Goal: Browse casually: Explore the website without a specific task or goal

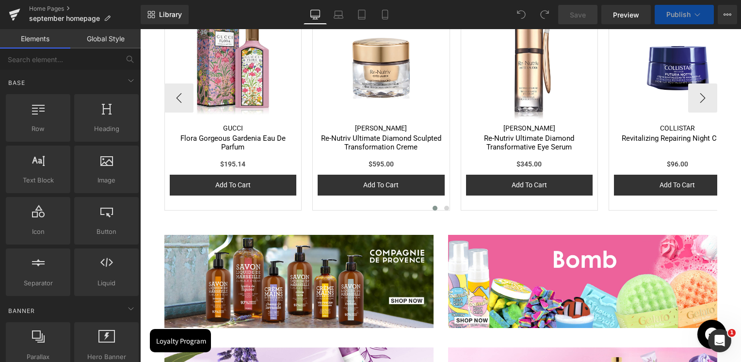
scroll to position [1648, 0]
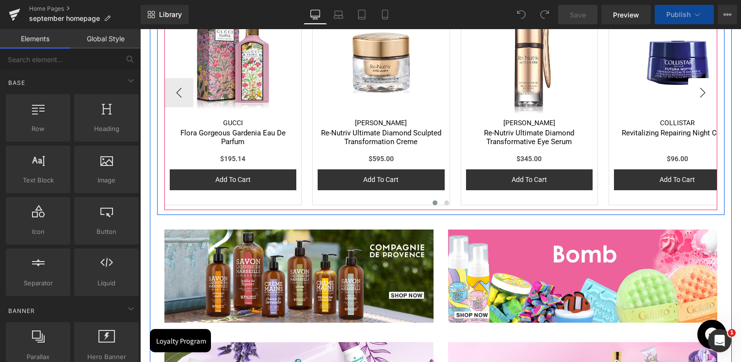
click at [698, 92] on button "›" at bounding box center [702, 92] width 29 height 29
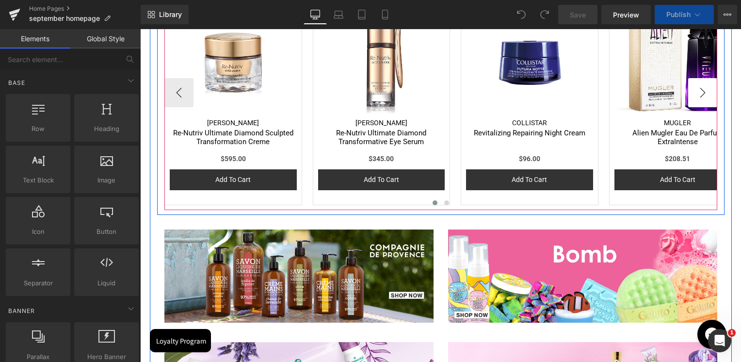
click at [698, 92] on button "›" at bounding box center [702, 92] width 29 height 29
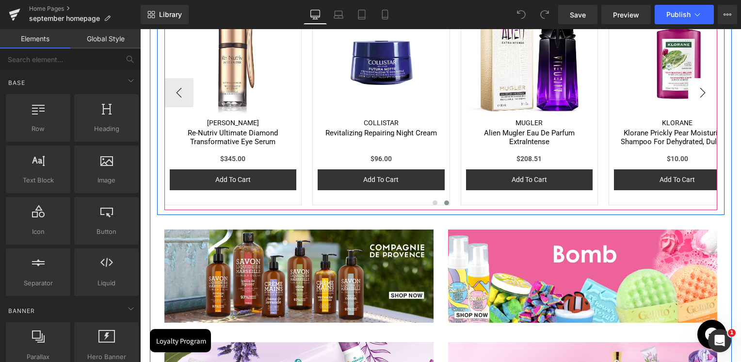
click at [696, 93] on button "›" at bounding box center [702, 92] width 29 height 29
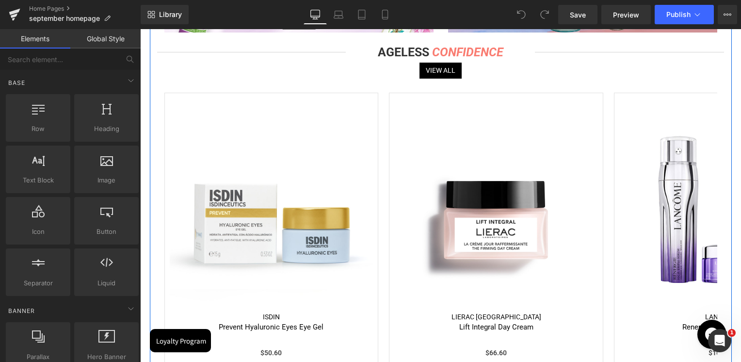
scroll to position [2133, 0]
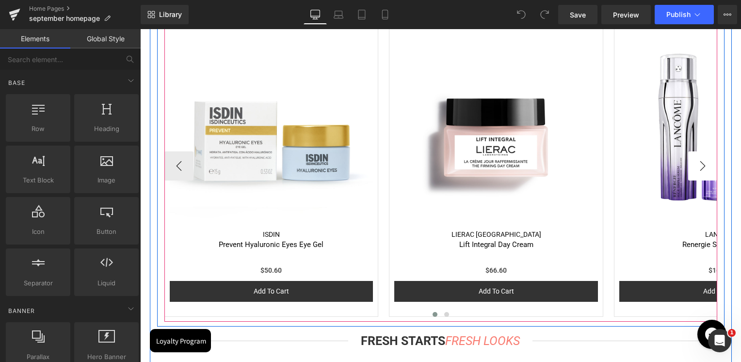
click at [700, 164] on button "›" at bounding box center [702, 165] width 29 height 29
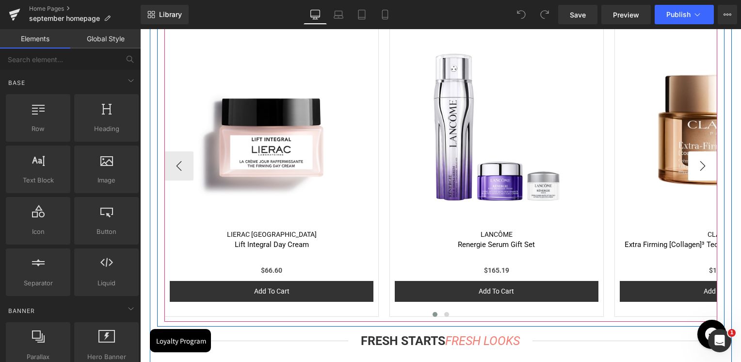
click at [700, 164] on button "›" at bounding box center [702, 165] width 29 height 29
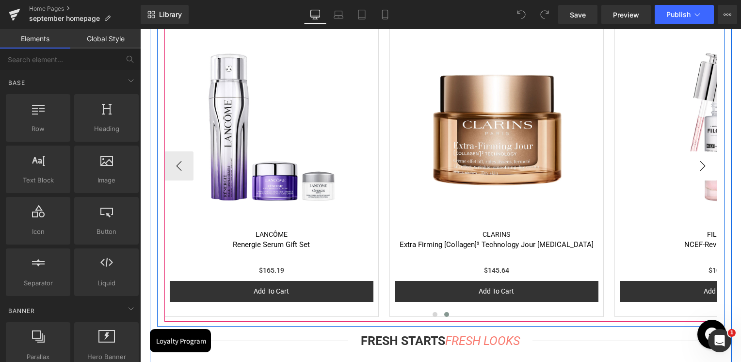
click at [700, 164] on button "›" at bounding box center [702, 165] width 29 height 29
click at [697, 166] on button "›" at bounding box center [702, 165] width 29 height 29
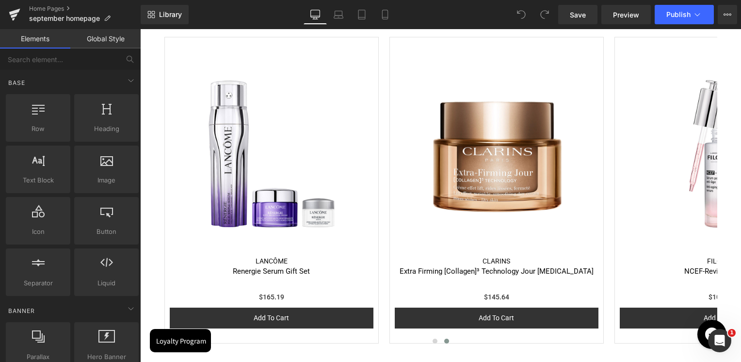
scroll to position [2181, 0]
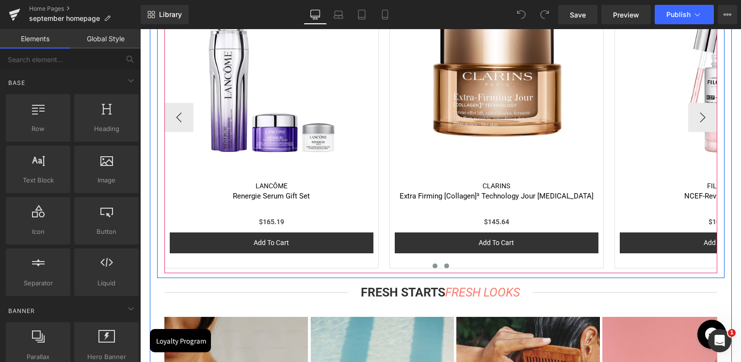
click at [432, 265] on span at bounding box center [434, 265] width 5 height 5
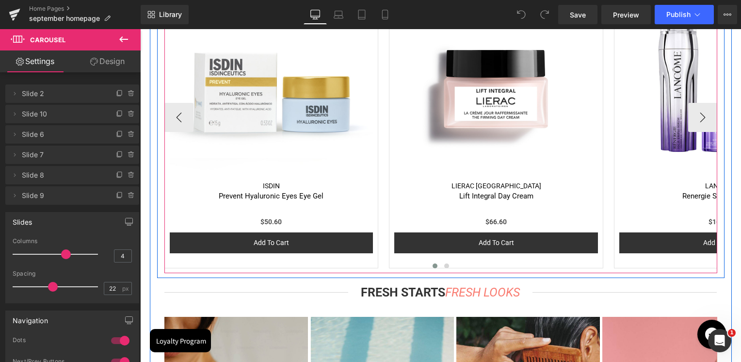
click at [432, 265] on span at bounding box center [434, 265] width 5 height 5
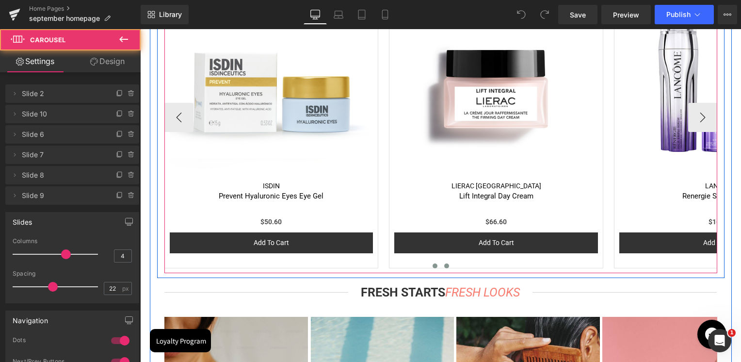
click at [441, 268] on button at bounding box center [447, 266] width 12 height 10
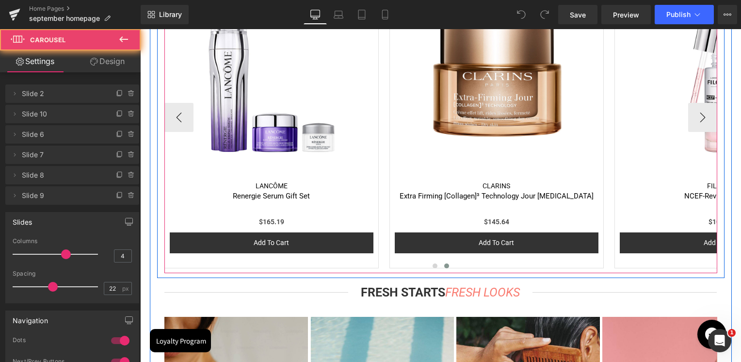
click at [441, 268] on button at bounding box center [447, 266] width 12 height 10
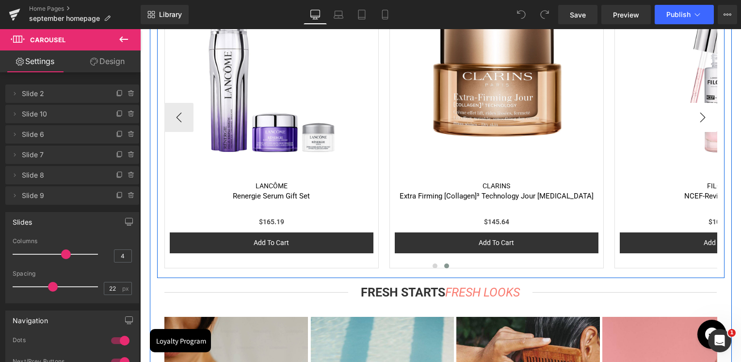
click at [697, 118] on button "›" at bounding box center [702, 117] width 29 height 29
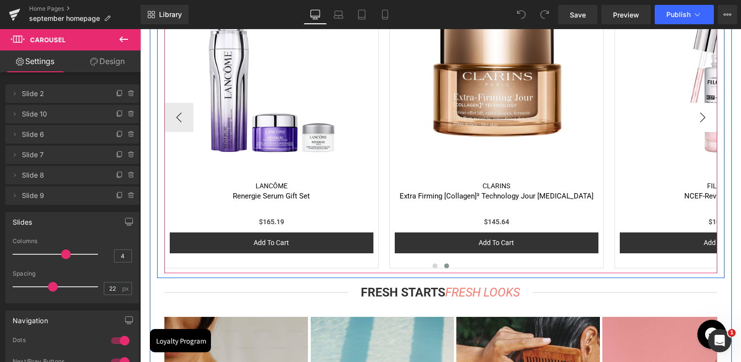
click at [695, 118] on button "›" at bounding box center [702, 117] width 29 height 29
click at [173, 112] on button "‹" at bounding box center [178, 117] width 29 height 29
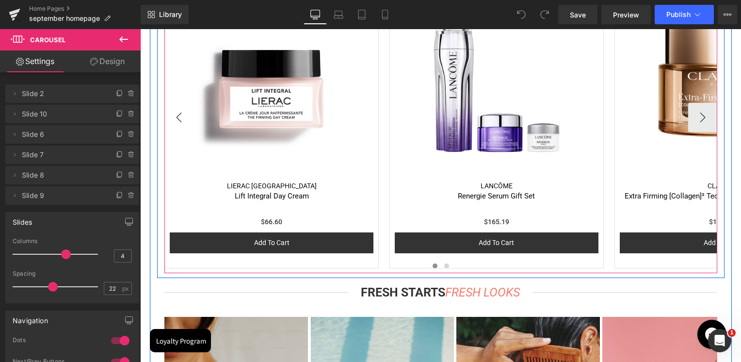
click at [173, 112] on button "‹" at bounding box center [178, 117] width 29 height 29
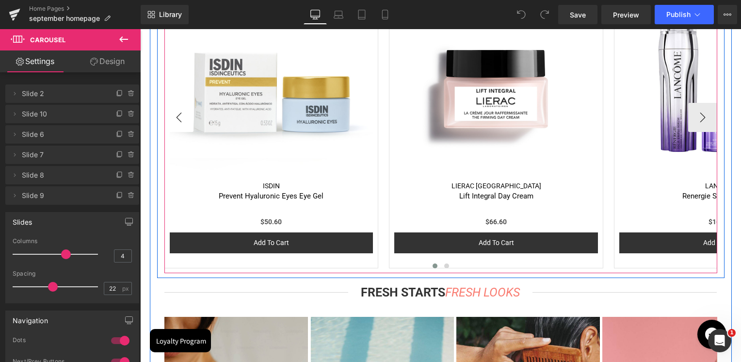
click at [173, 112] on button "‹" at bounding box center [178, 117] width 29 height 29
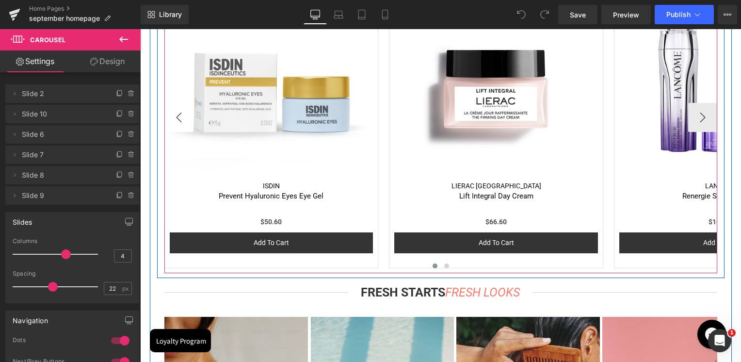
click at [173, 112] on button "‹" at bounding box center [178, 117] width 29 height 29
click at [692, 118] on button "›" at bounding box center [702, 117] width 29 height 29
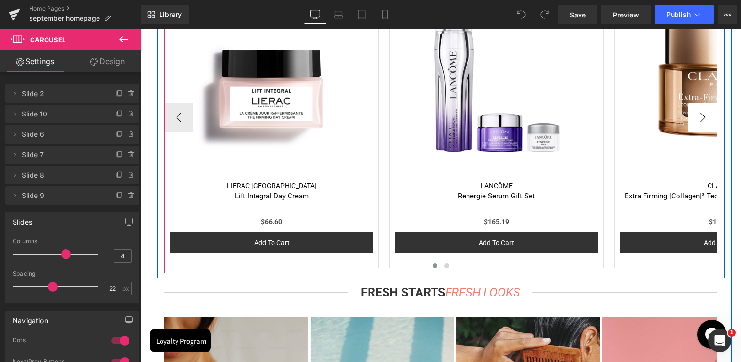
click at [692, 118] on button "›" at bounding box center [702, 117] width 29 height 29
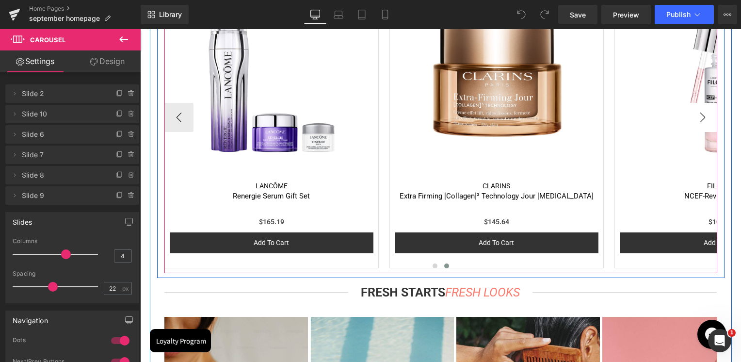
click at [692, 118] on button "›" at bounding box center [702, 117] width 29 height 29
click at [696, 115] on button "›" at bounding box center [702, 117] width 29 height 29
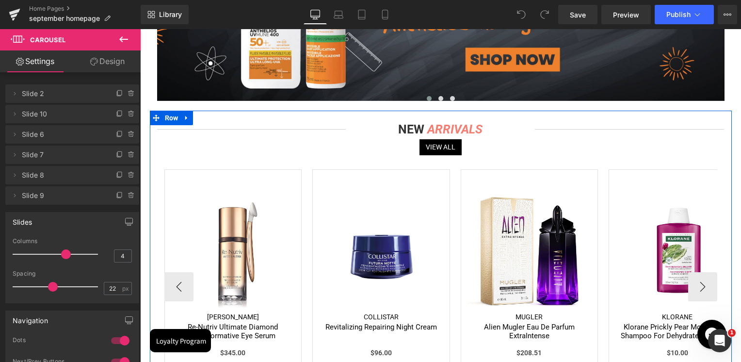
scroll to position [1454, 0]
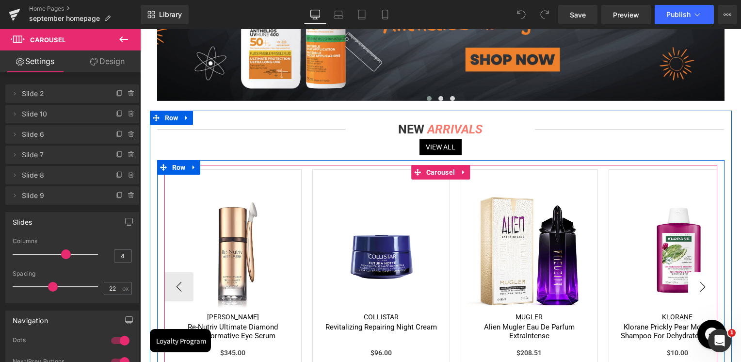
click at [708, 286] on button "›" at bounding box center [702, 286] width 29 height 29
click at [696, 288] on button "›" at bounding box center [702, 286] width 29 height 29
click at [697, 285] on button "›" at bounding box center [702, 286] width 29 height 29
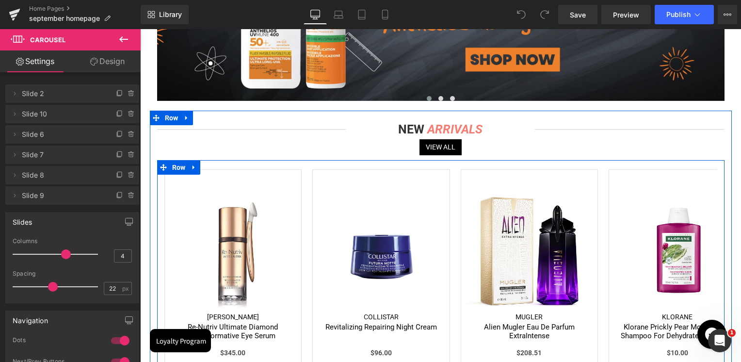
click at [713, 283] on div "Sale Off (P) Image Gucci (P) Vendor Flora Gorgeous Gardenia Eau De Parfum (P) T…" at bounding box center [440, 282] width 567 height 244
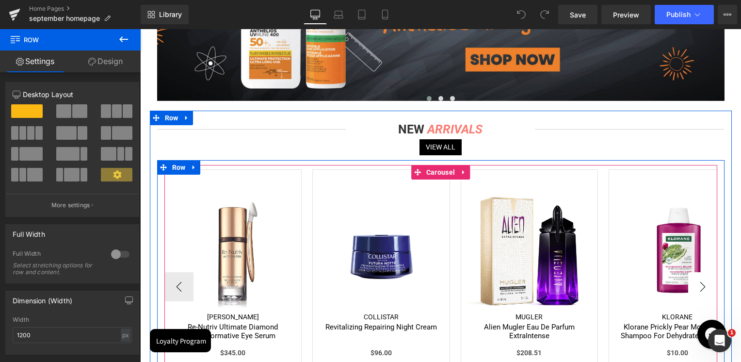
click at [704, 287] on button "›" at bounding box center [702, 286] width 29 height 29
